Goal: Information Seeking & Learning: Learn about a topic

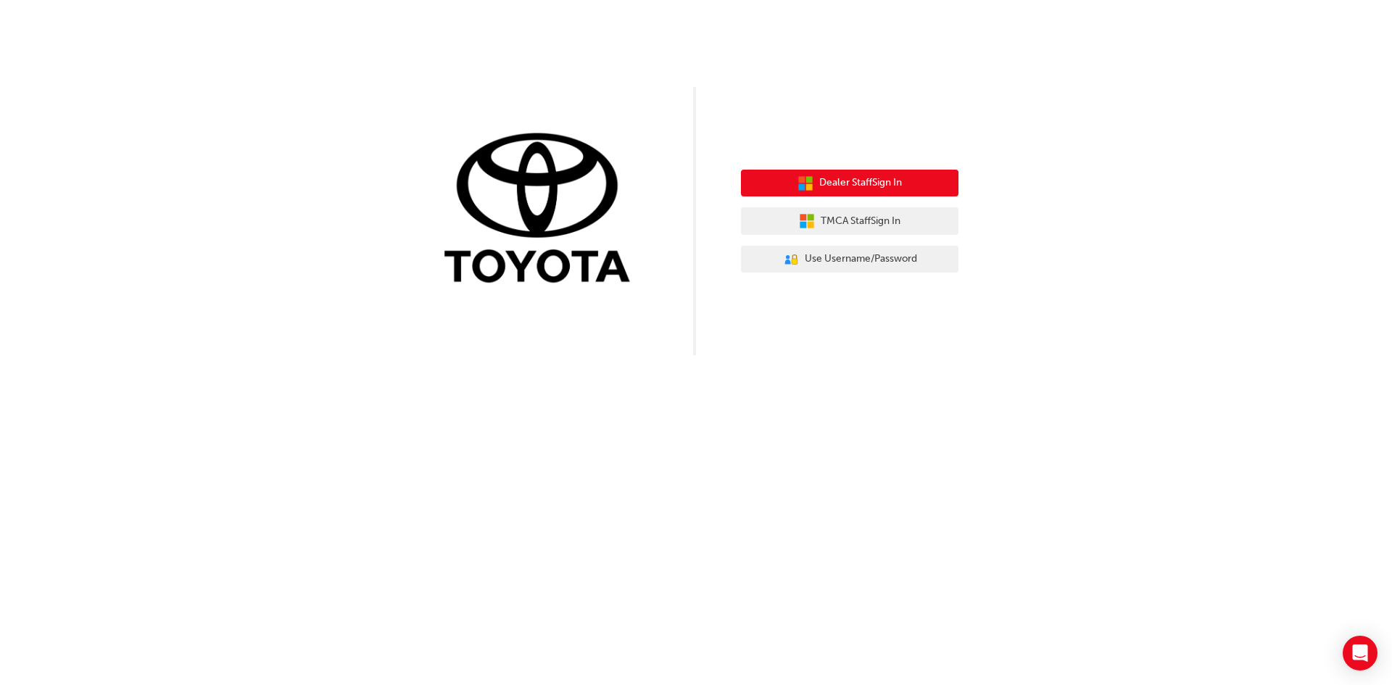
click at [846, 185] on span "Dealer Staff Sign In" at bounding box center [860, 183] width 83 height 17
click at [828, 164] on div "Dealer Staff Sign In TMCA Staff Sign In User Authentication Icon - Blue Person,…" at bounding box center [849, 221] width 217 height 125
click at [828, 177] on span "Dealer Staff Sign In" at bounding box center [860, 183] width 83 height 17
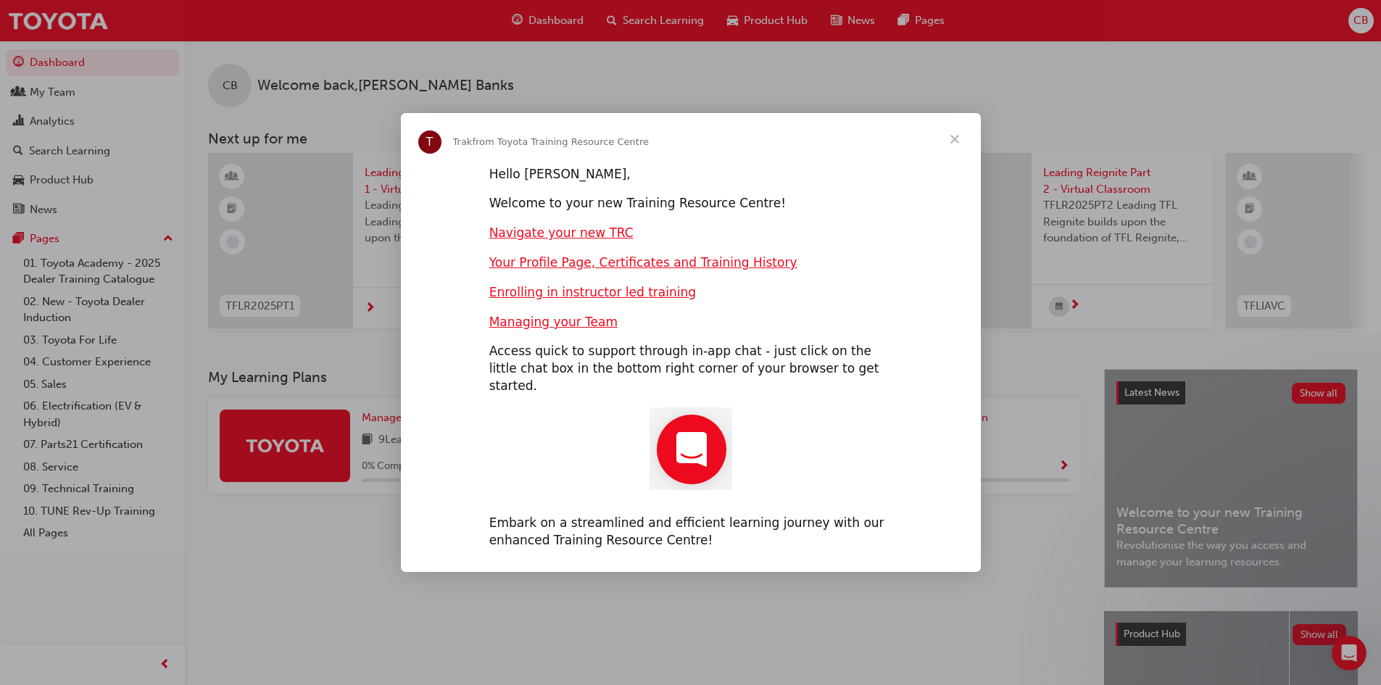
click at [958, 153] on span "Close" at bounding box center [955, 139] width 52 height 52
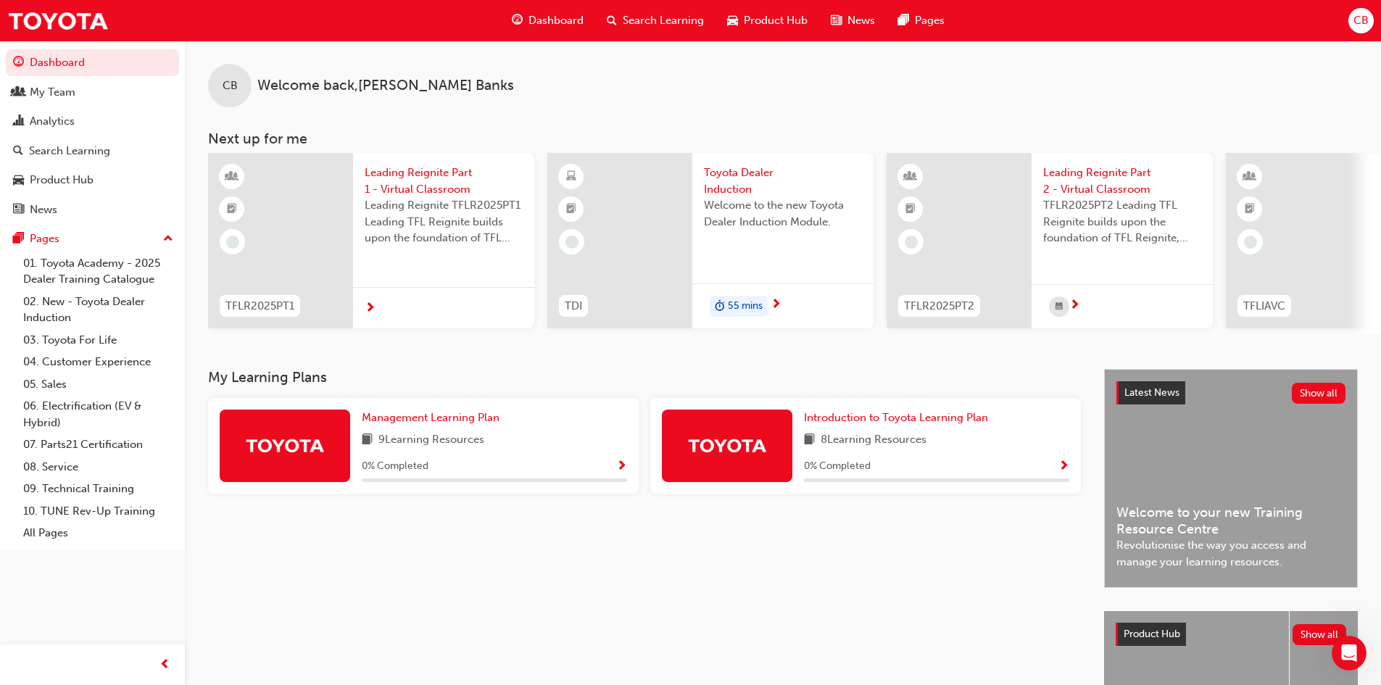
click at [1062, 466] on span "Show Progress" at bounding box center [1063, 466] width 11 height 13
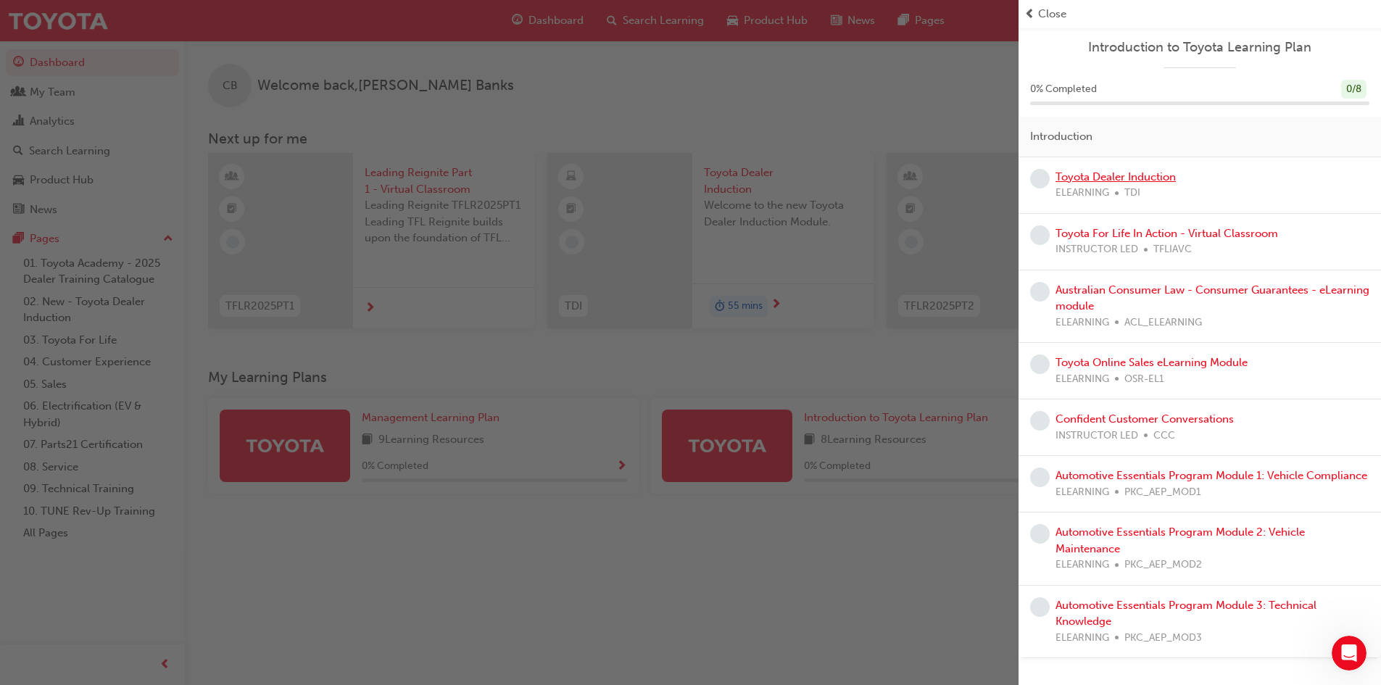
click at [1075, 180] on link "Toyota Dealer Induction" at bounding box center [1115, 176] width 120 height 13
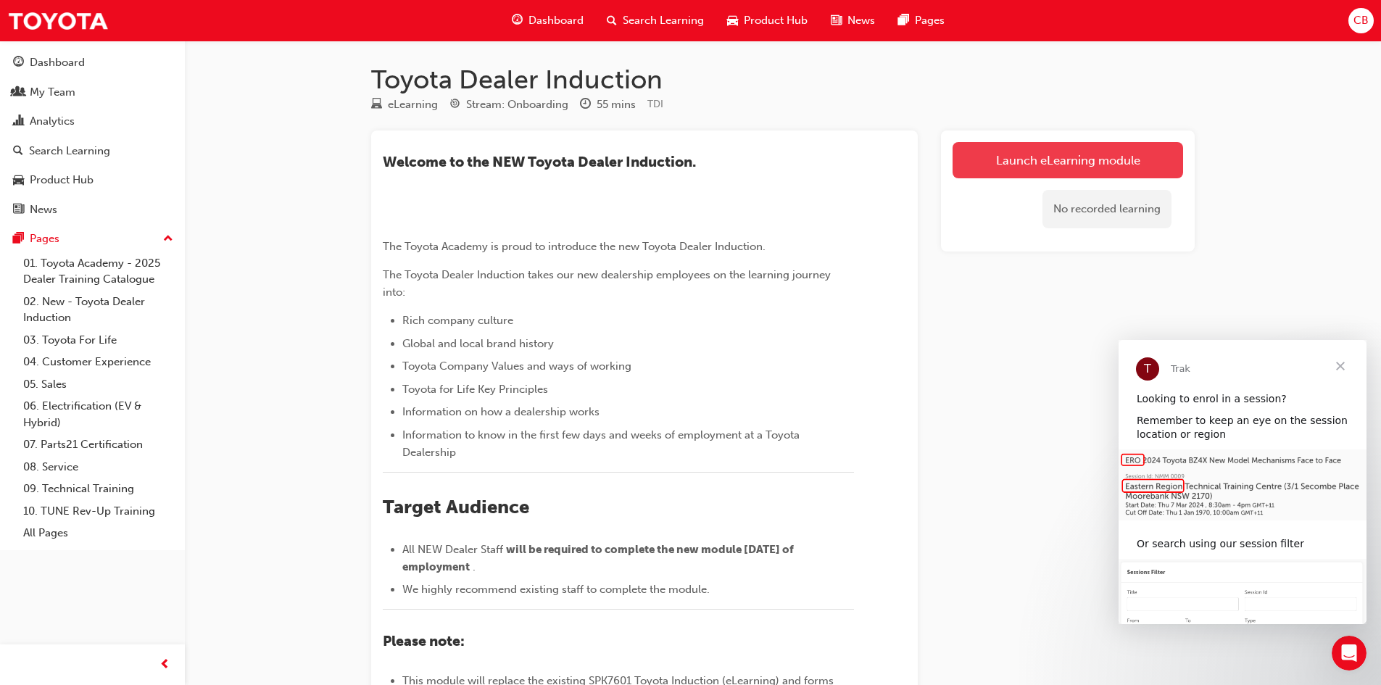
click at [1025, 161] on link "Launch eLearning module" at bounding box center [1067, 160] width 231 height 36
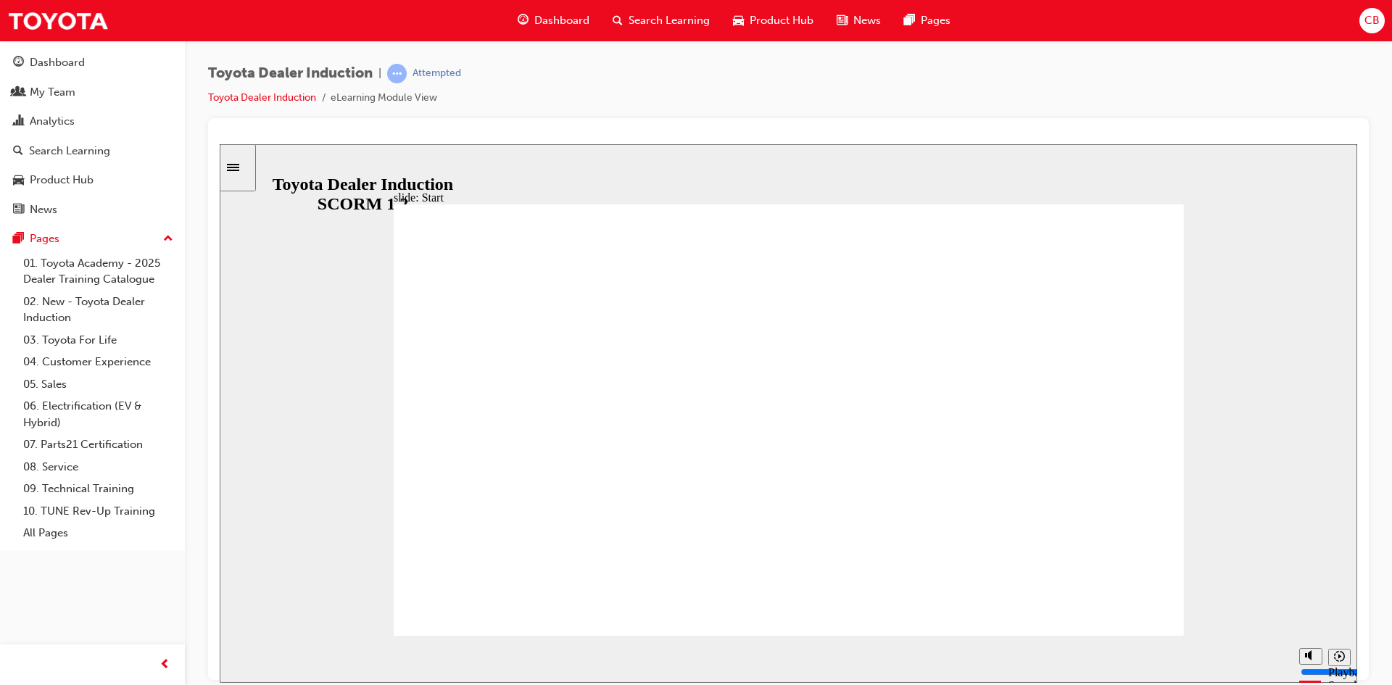
click at [1239, 212] on div "slide: Start TOYOTA DEALER INDUCTION START START TOYOTA DEALER INDUCTION START …" at bounding box center [788, 413] width 1137 height 539
drag, startPoint x: 740, startPoint y: 655, endPoint x: 228, endPoint y: 667, distance: 512.6
click at [229, 667] on div "playback controls" at bounding box center [759, 658] width 1065 height 47
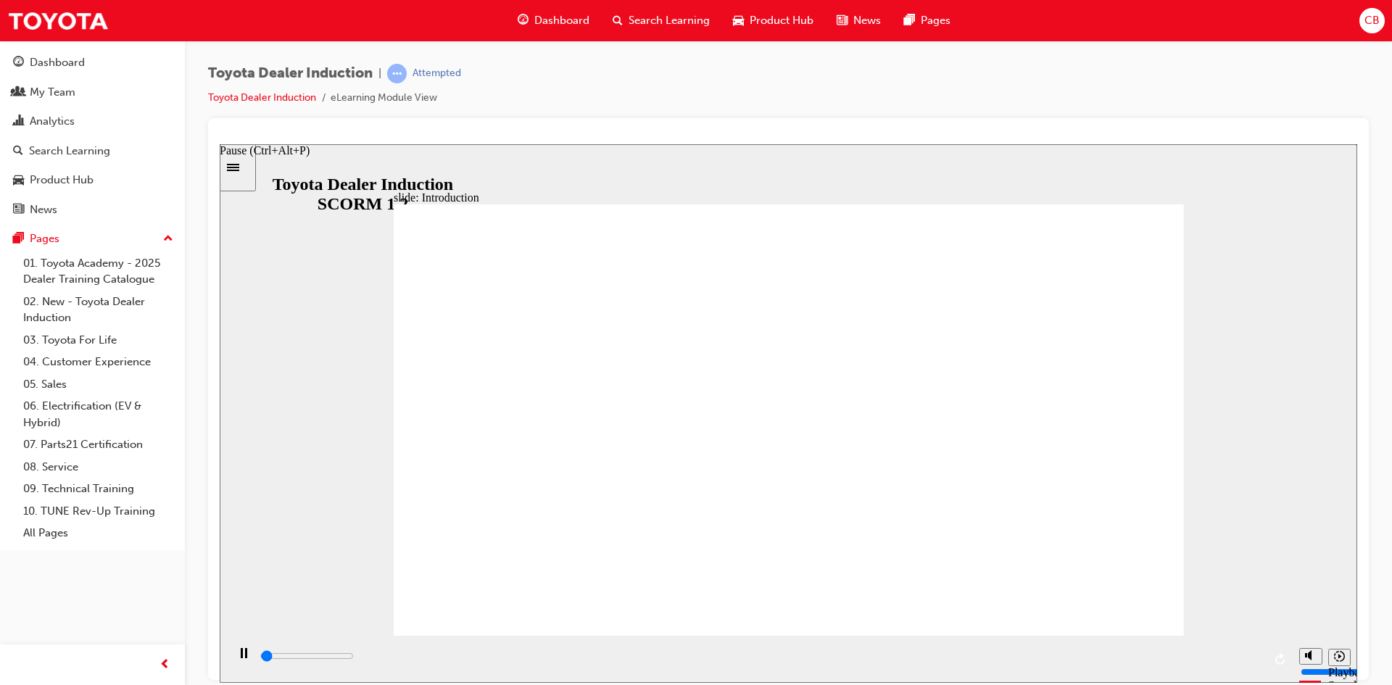
click at [241, 657] on rect "Pause (Ctrl+Alt+P)" at bounding box center [242, 652] width 2 height 10
click at [244, 652] on icon "Play (Ctrl+Alt+P)" at bounding box center [243, 653] width 10 height 12
click at [1287, 352] on div "slide: Introduction As of [DATE], the term “Guest” is replaced with “Customer” …" at bounding box center [788, 413] width 1137 height 539
type input "24800"
type input "9"
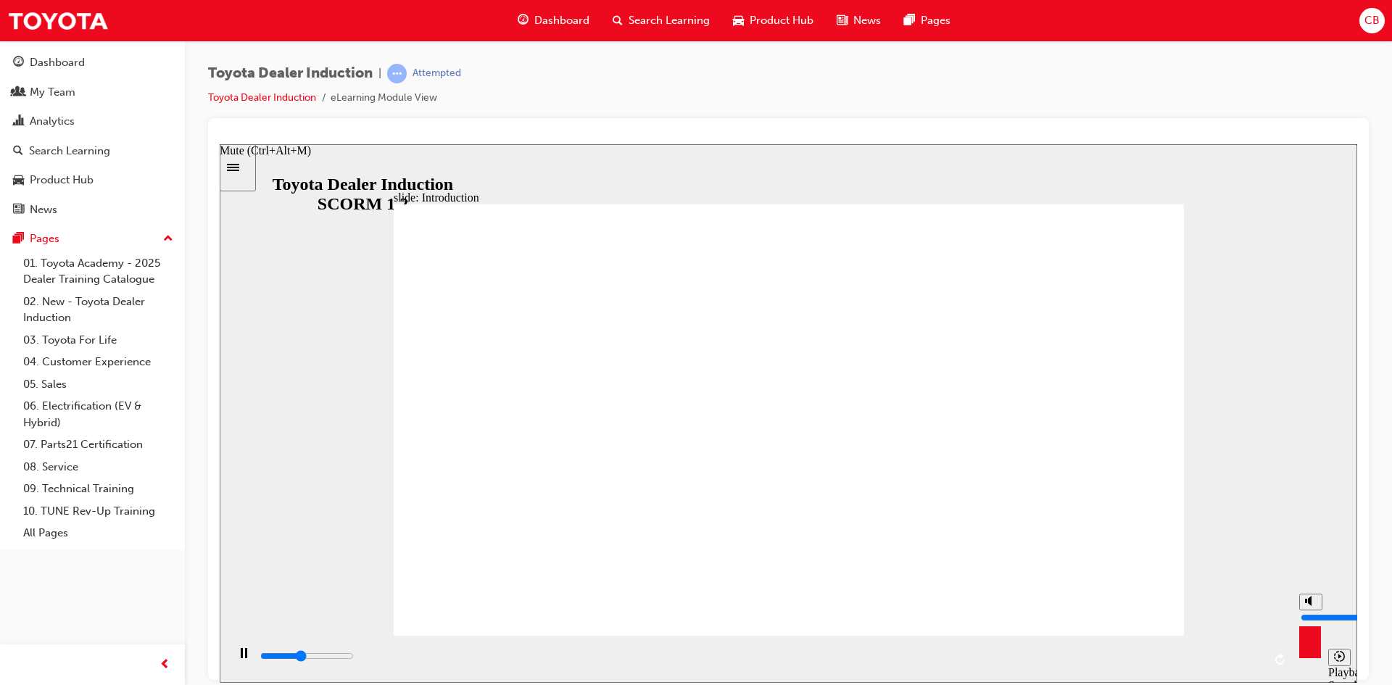
type input "24900"
type input "10"
type input "25300"
drag, startPoint x: 1308, startPoint y: 602, endPoint x: 1310, endPoint y: 585, distance: 17.5
type input "10"
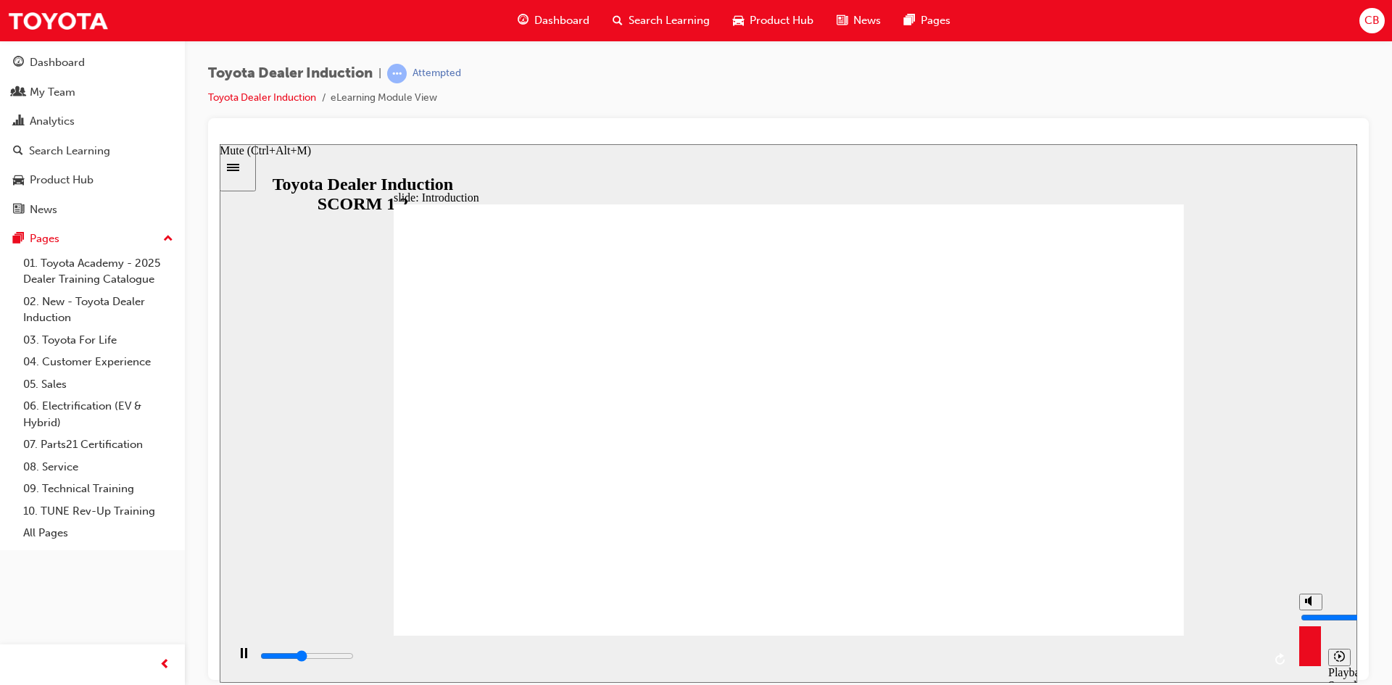
click at [1310, 611] on input "volume" at bounding box center [1347, 617] width 94 height 12
click at [241, 655] on rect "Pause (Ctrl+Alt+P)" at bounding box center [242, 652] width 2 height 10
click at [238, 658] on icon "Play (Ctrl+Alt+P)" at bounding box center [242, 652] width 9 height 11
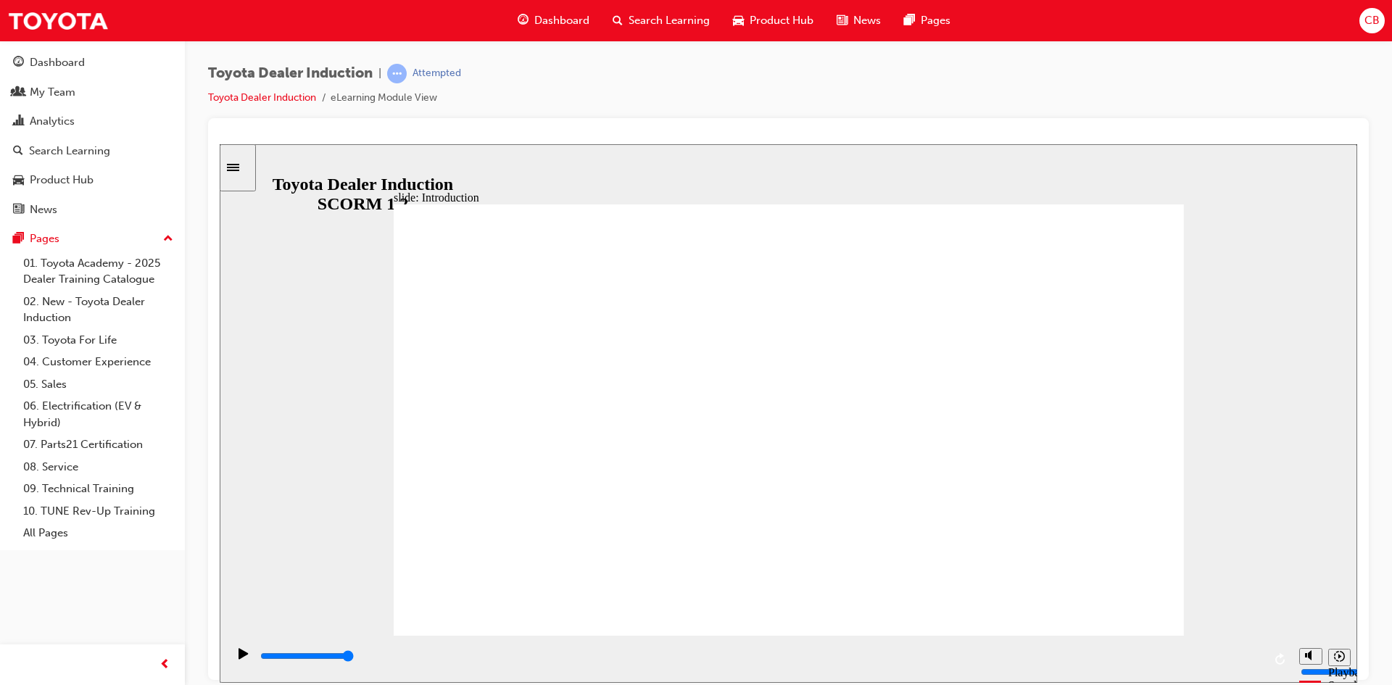
type input "7500"
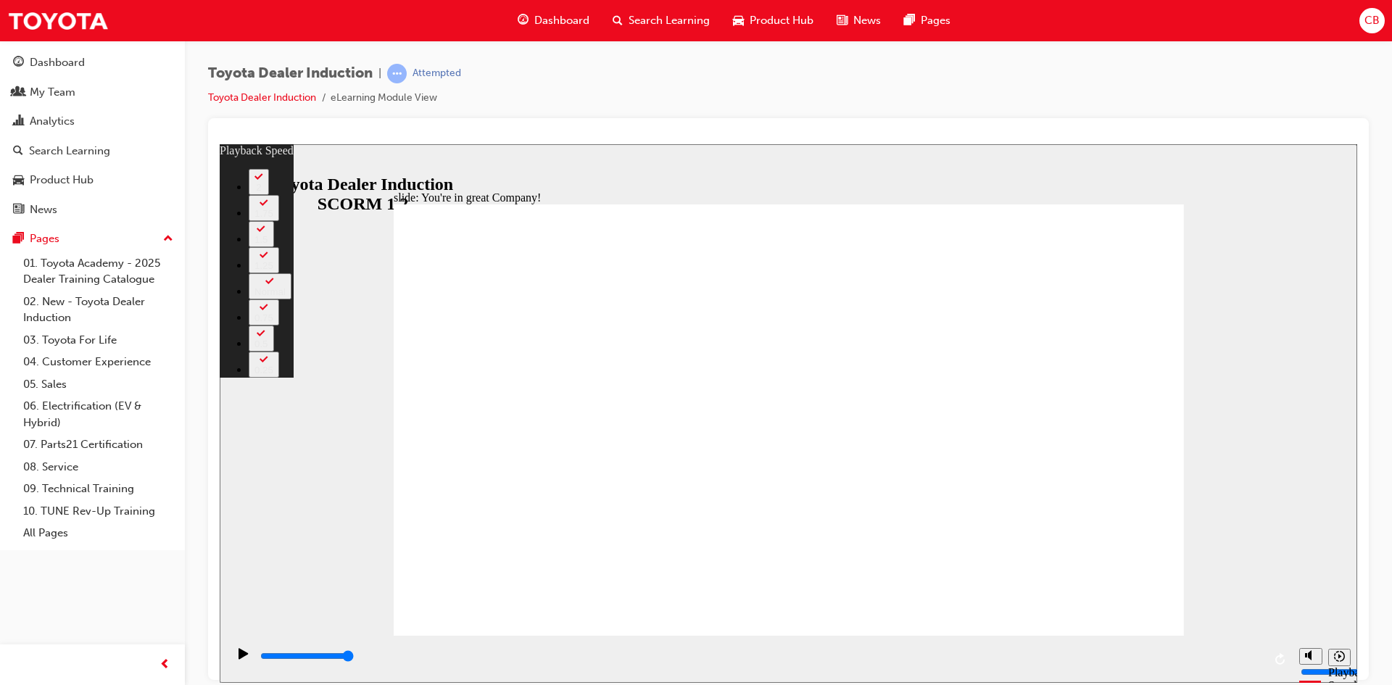
type input "156"
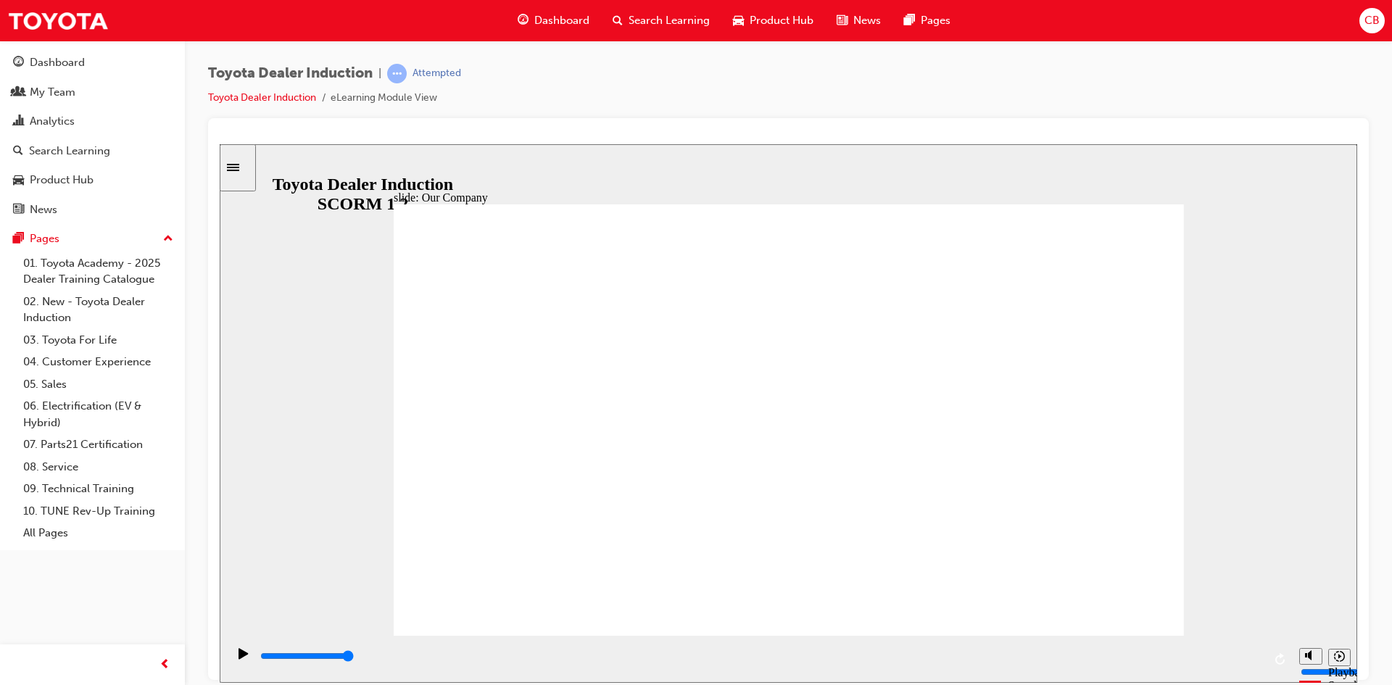
type input "8300"
